Goal: Transaction & Acquisition: Purchase product/service

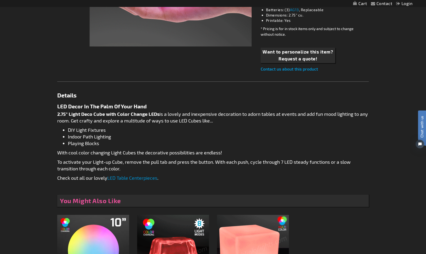
scroll to position [70, 0]
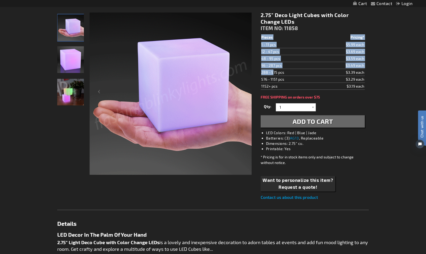
drag, startPoint x: 261, startPoint y: 73, endPoint x: 365, endPoint y: 73, distance: 104.4
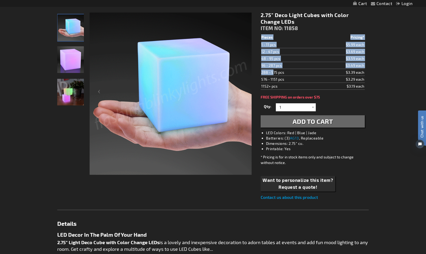
click at [365, 73] on div "2.75" Deco Light Cubes with Color Change LEDs ITEM NO: 11858 $3.19 Pieces Prici…" at bounding box center [313, 106] width 112 height 197
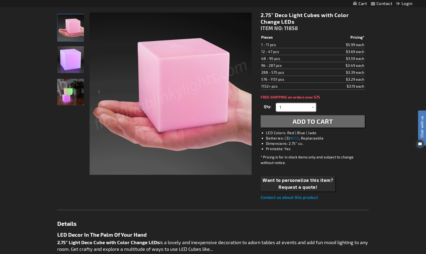
click at [295, 107] on input "1" at bounding box center [296, 107] width 39 height 8
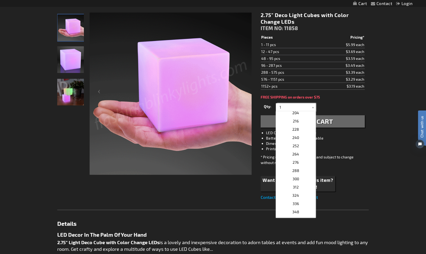
scroll to position [233, 0]
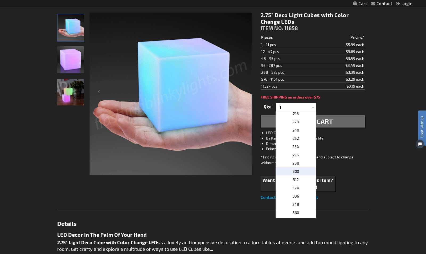
click at [302, 170] on p "300" at bounding box center [296, 171] width 40 height 8
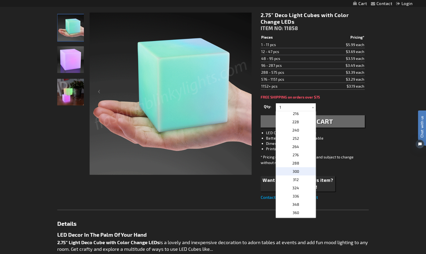
type input "300"
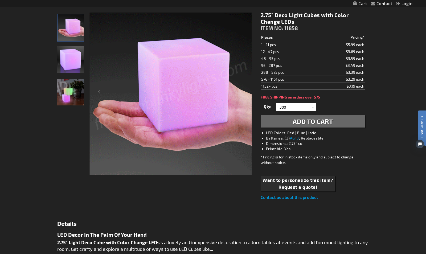
click at [300, 121] on span "Add to Cart" at bounding box center [313, 121] width 40 height 8
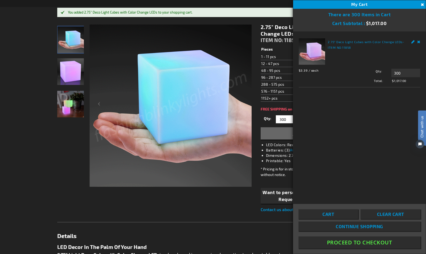
drag, startPoint x: 361, startPoint y: 225, endPoint x: 361, endPoint y: 207, distance: 17.6
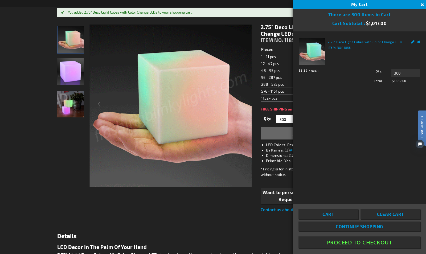
click at [361, 225] on span "Continue Shopping" at bounding box center [359, 226] width 47 height 5
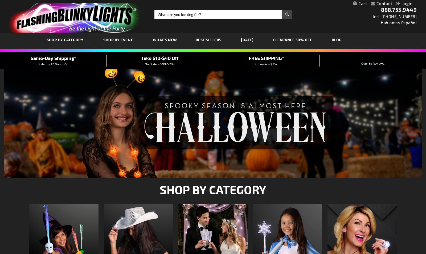
click at [357, 2] on link "My Cart" at bounding box center [360, 3] width 14 height 5
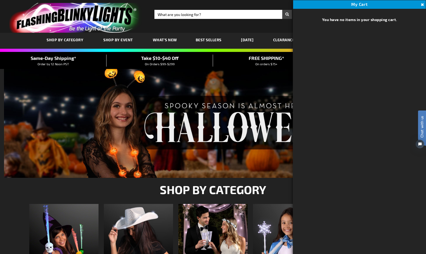
click at [424, 2] on button "Close" at bounding box center [422, 5] width 6 height 6
